Goal: Information Seeking & Learning: Learn about a topic

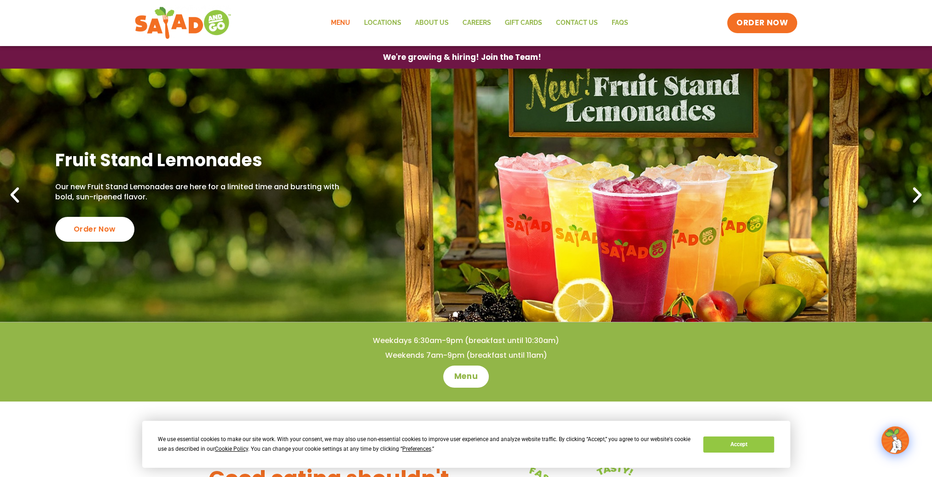
click at [342, 24] on link "Menu" at bounding box center [340, 22] width 33 height 21
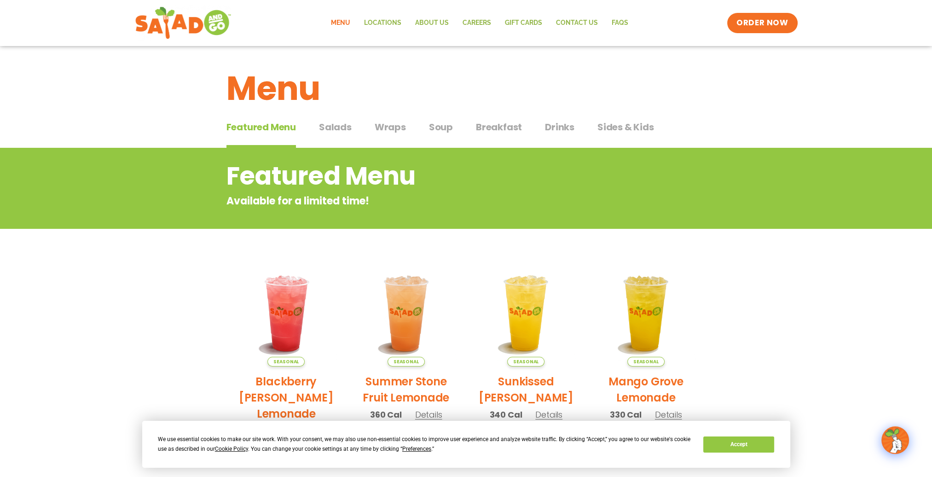
click at [389, 127] on span "Wraps" at bounding box center [390, 127] width 31 height 14
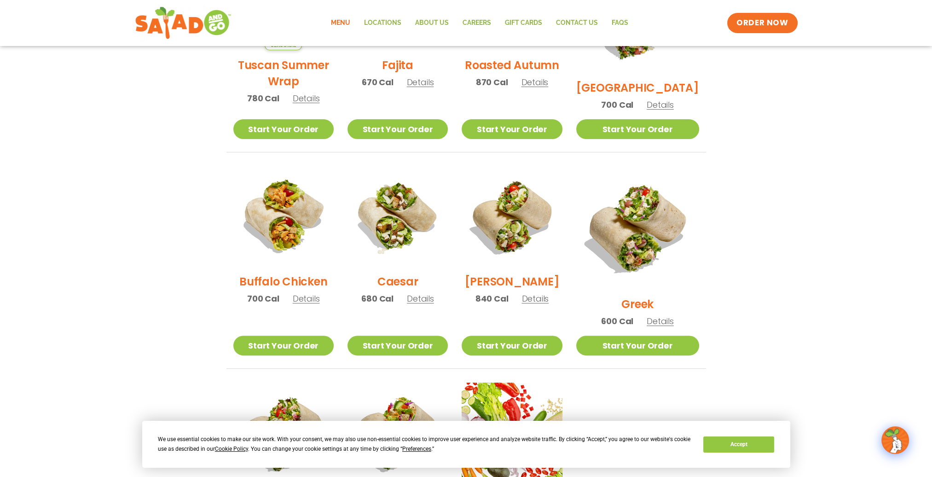
scroll to position [322, 0]
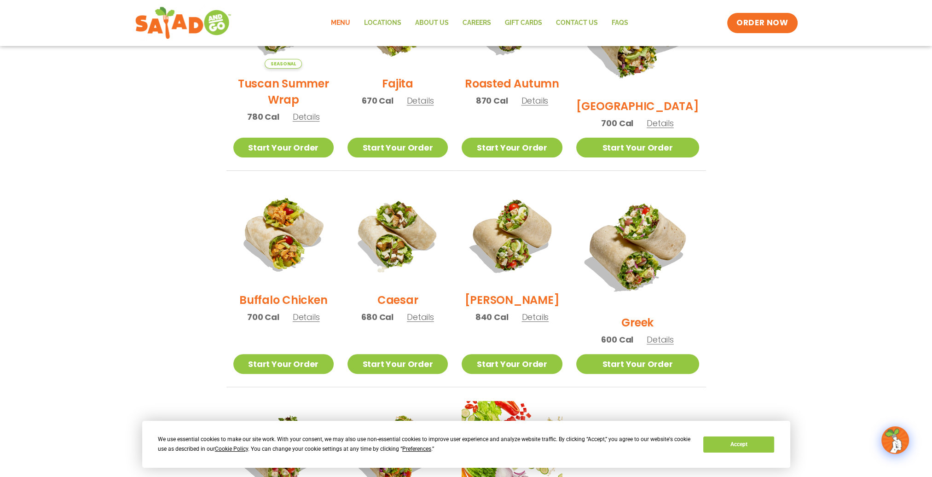
drag, startPoint x: 814, startPoint y: 189, endPoint x: 819, endPoint y: 116, distance: 73.3
click at [819, 116] on section "Wraps Any salad can be a wrap, it’s menu magic. Pick your protein: roasted chic…" at bounding box center [466, 203] width 932 height 755
click at [425, 323] on span "Details" at bounding box center [420, 317] width 27 height 12
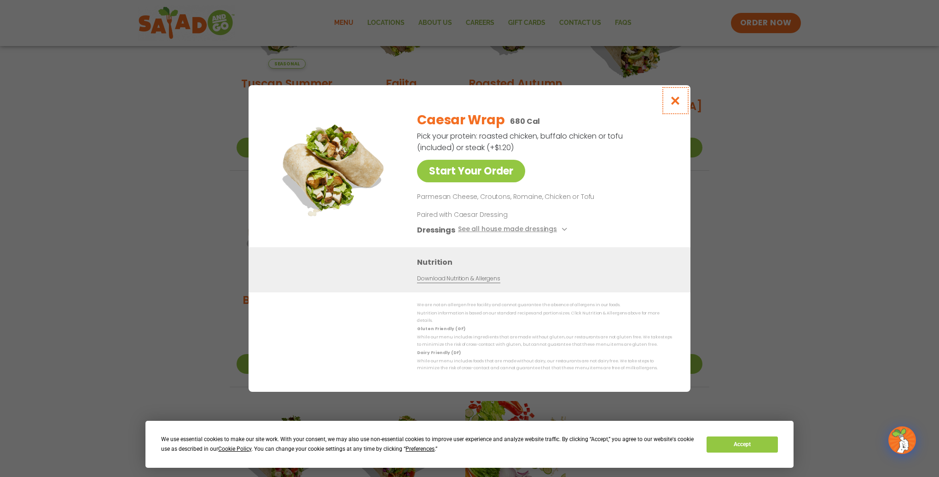
click at [674, 105] on icon "Close modal" at bounding box center [676, 101] width 12 height 10
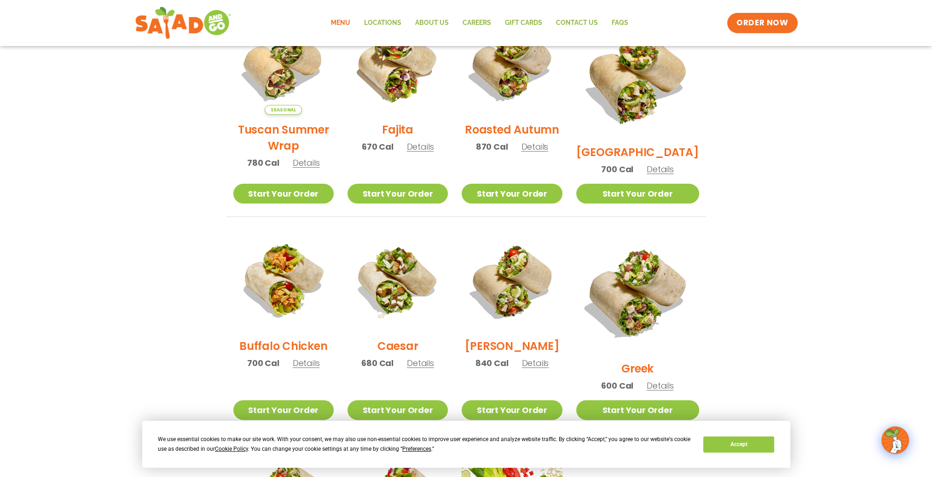
scroll to position [230, 0]
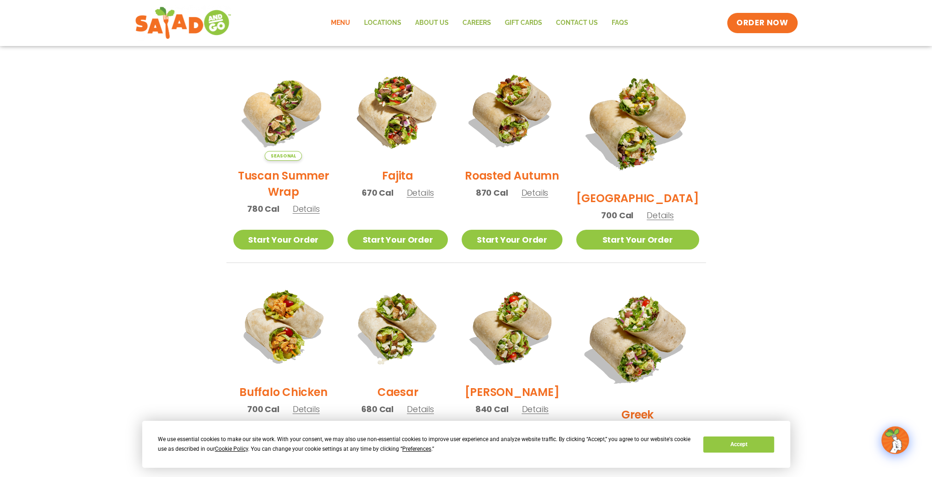
click at [302, 214] on span "Details" at bounding box center [306, 209] width 27 height 12
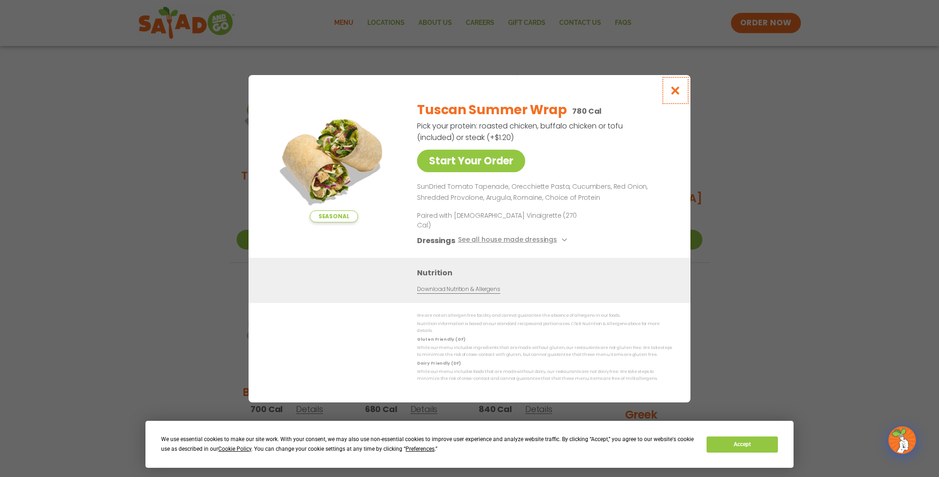
click at [677, 95] on icon "Close modal" at bounding box center [676, 91] width 12 height 10
